Goal: Task Accomplishment & Management: Use online tool/utility

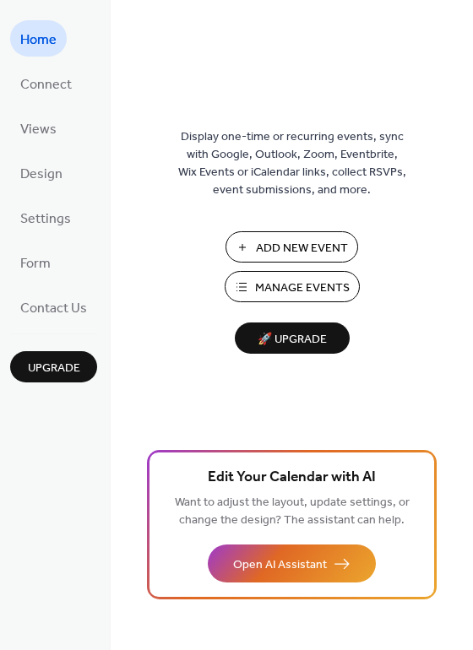
click at [42, 35] on span "Home" at bounding box center [38, 40] width 36 height 26
click at [44, 85] on span "Connect" at bounding box center [45, 85] width 51 height 26
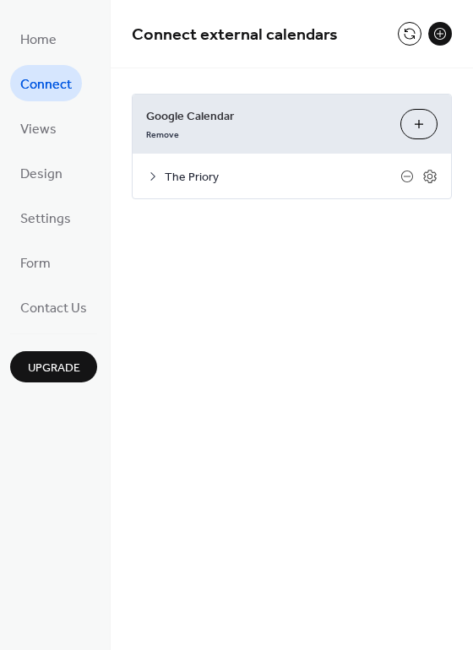
click at [154, 178] on icon at bounding box center [153, 177] width 14 height 14
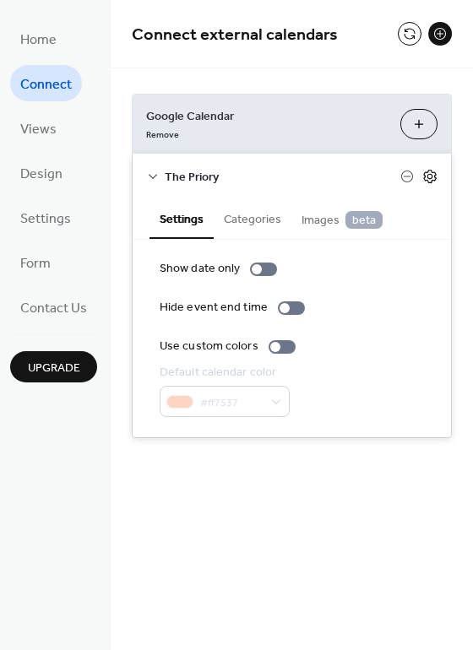
click at [428, 179] on icon at bounding box center [429, 176] width 15 height 15
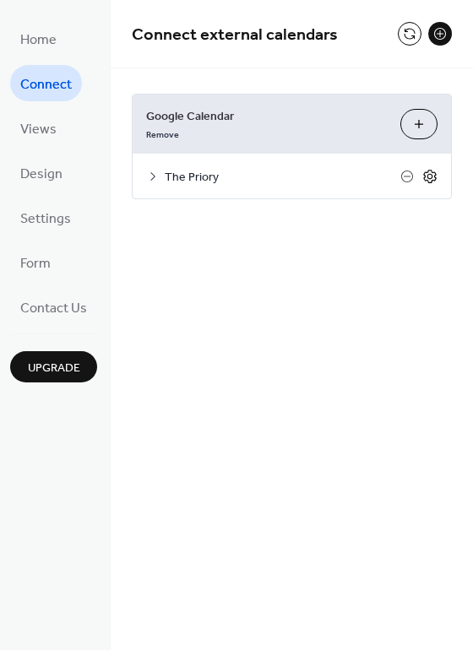
click at [428, 179] on icon at bounding box center [429, 176] width 15 height 15
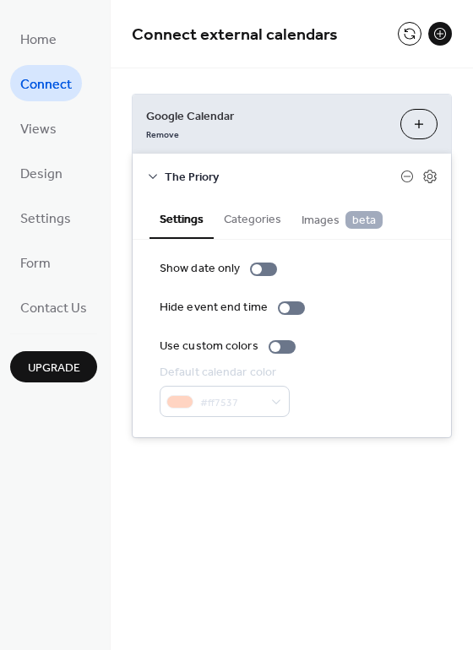
click at [426, 128] on button "Choose Calendars" at bounding box center [418, 124] width 37 height 30
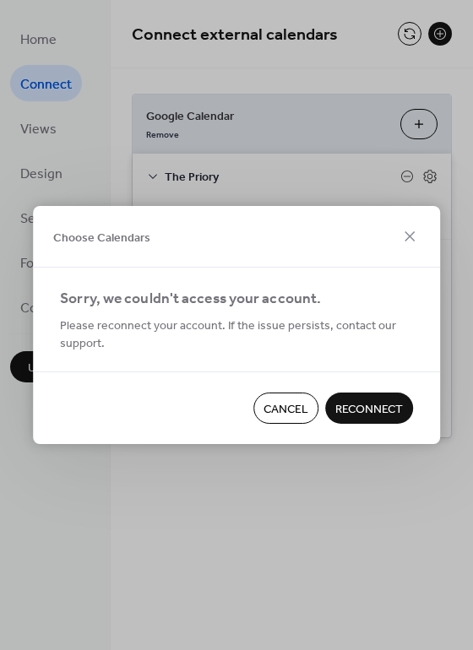
click at [377, 407] on span "Reconnect" at bounding box center [369, 410] width 68 height 18
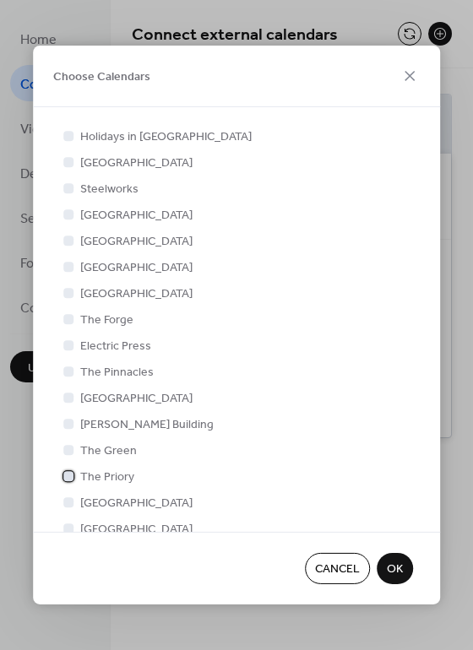
click at [72, 477] on div at bounding box center [68, 476] width 10 height 10
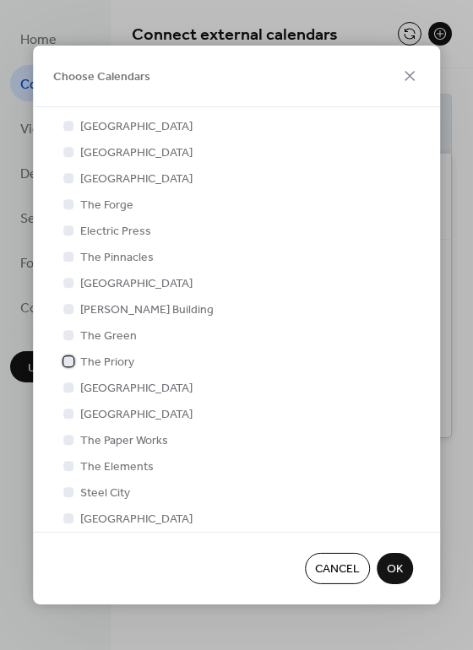
scroll to position [209, 0]
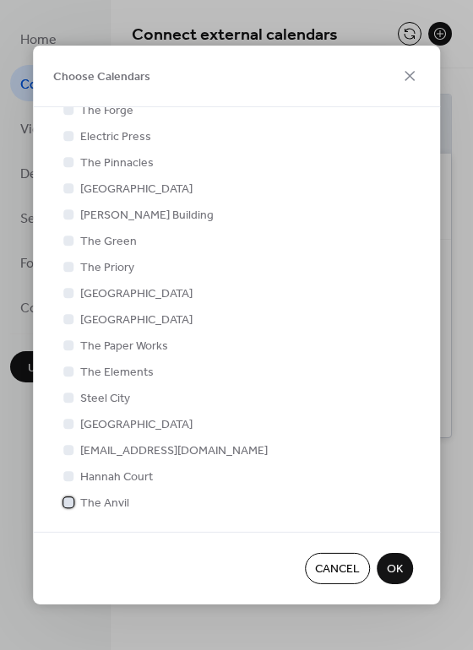
click at [67, 501] on div at bounding box center [68, 502] width 10 height 10
click at [394, 571] on span "OK" at bounding box center [395, 570] width 16 height 18
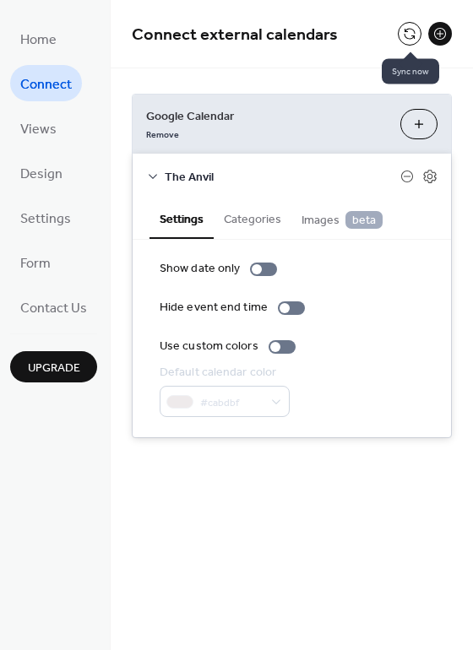
click at [416, 30] on button at bounding box center [410, 34] width 24 height 24
